Goal: Transaction & Acquisition: Purchase product/service

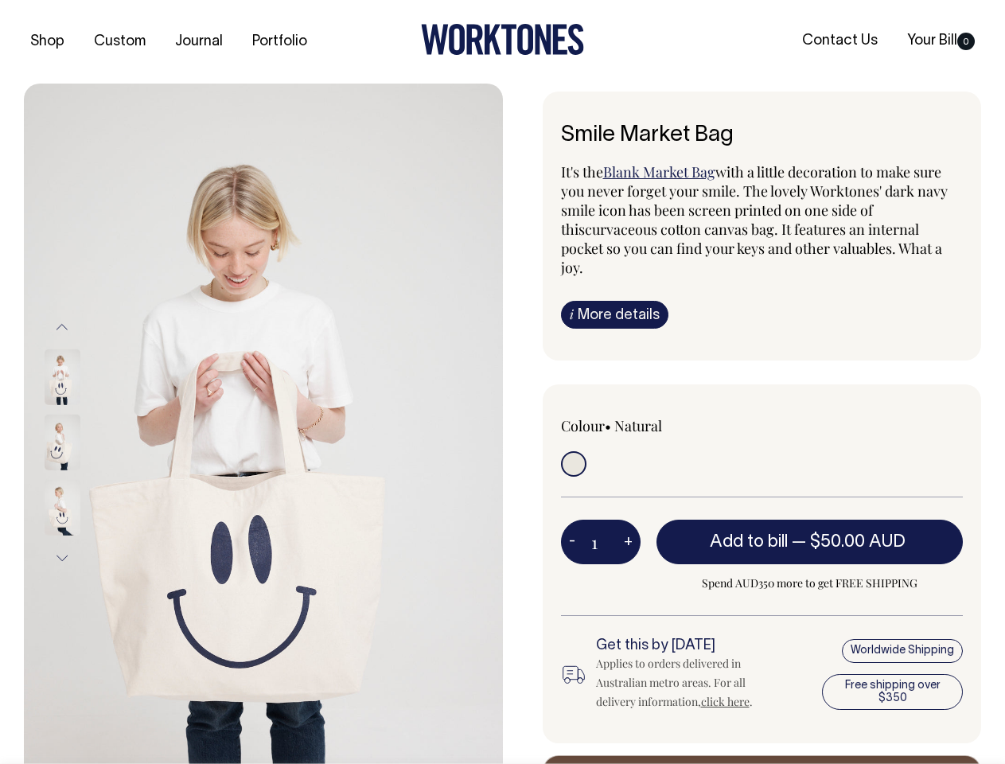
click at [263, 423] on img at bounding box center [263, 443] width 479 height 718
click at [84, 442] on div at bounding box center [84, 442] width 80 height 65
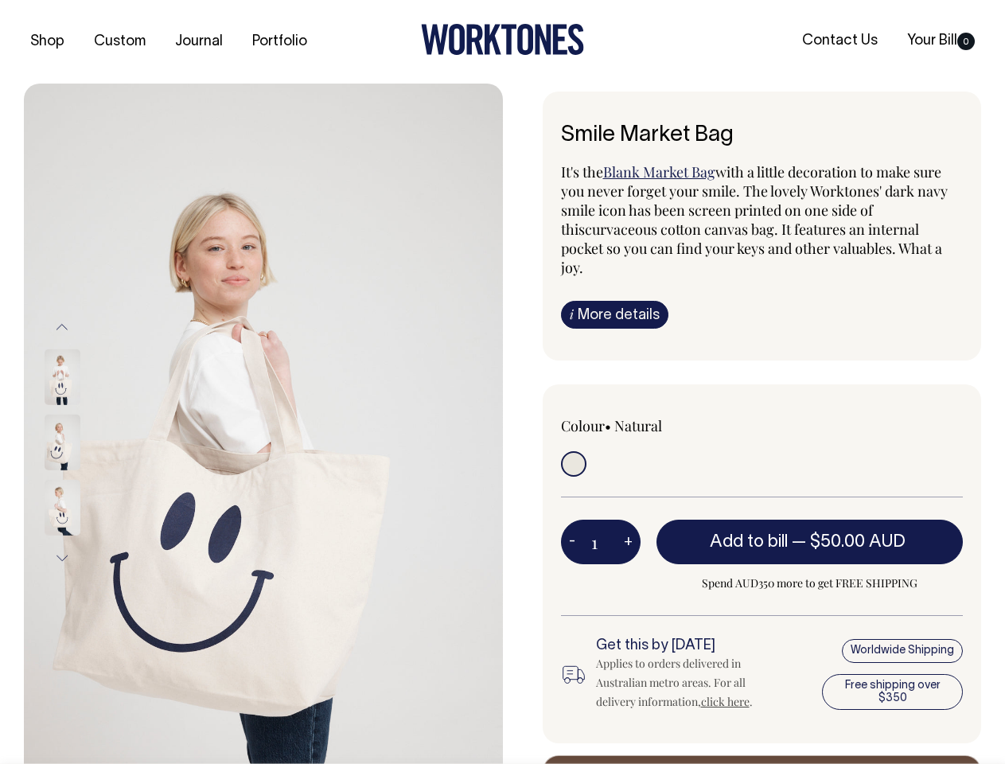
click at [62, 326] on button "Previous" at bounding box center [62, 327] width 24 height 36
click at [84, 475] on div at bounding box center [84, 507] width 80 height 65
click at [62, 558] on button "Next" at bounding box center [62, 558] width 24 height 36
click at [572, 526] on button "-" at bounding box center [572, 542] width 22 height 32
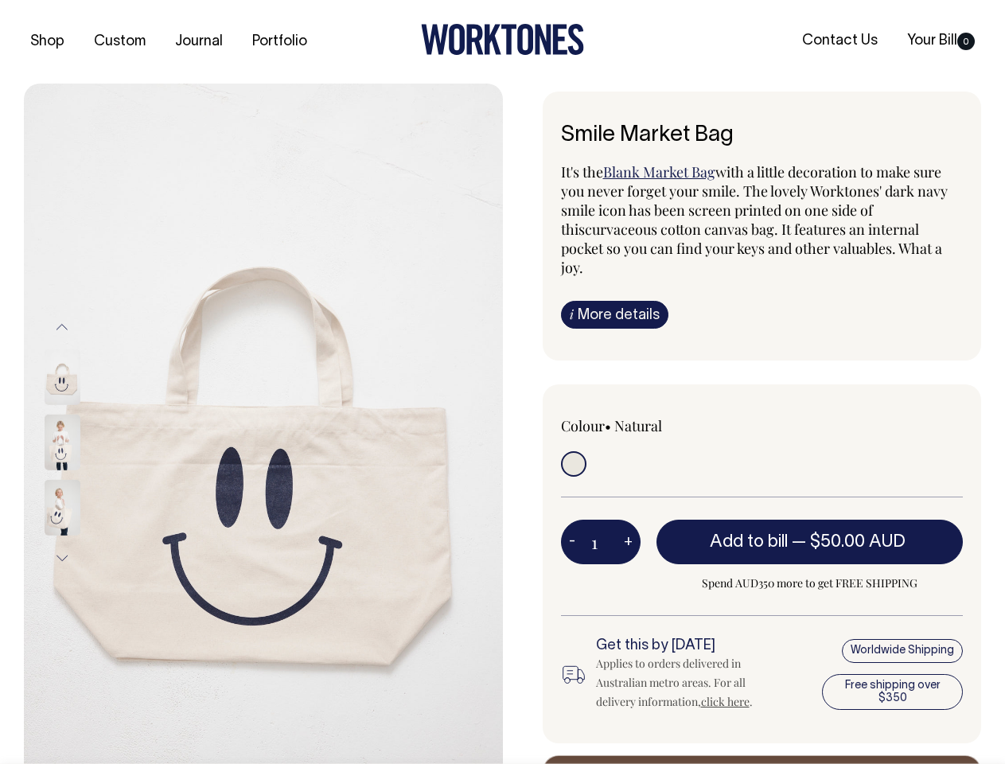
click at [628, 526] on button "+" at bounding box center [628, 542] width 25 height 32
type input "2"
click at [810, 534] on span "— $50.00 AUD" at bounding box center [851, 542] width 118 height 16
